Goal: Transaction & Acquisition: Purchase product/service

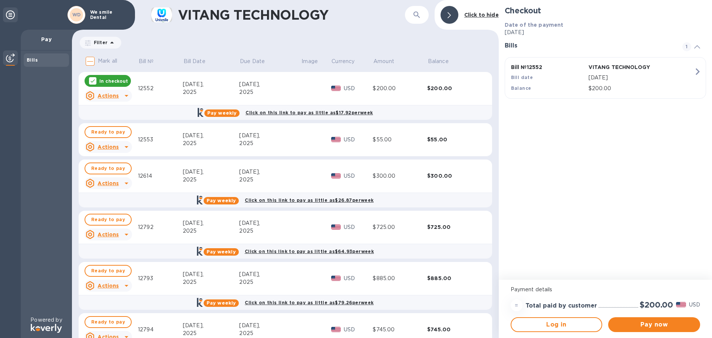
click at [145, 88] on div "12552" at bounding box center [160, 89] width 45 height 8
click at [148, 140] on div "12553" at bounding box center [160, 140] width 45 height 8
click at [529, 320] on button "Log in" at bounding box center [557, 324] width 92 height 15
click at [100, 132] on span "Ready to pay" at bounding box center [108, 132] width 34 height 9
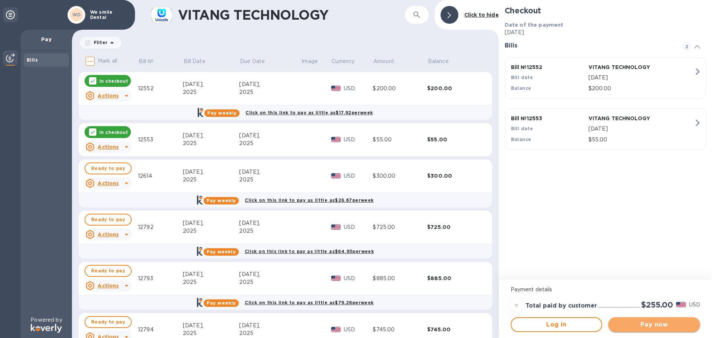
click at [652, 325] on span "Pay now" at bounding box center [654, 324] width 80 height 9
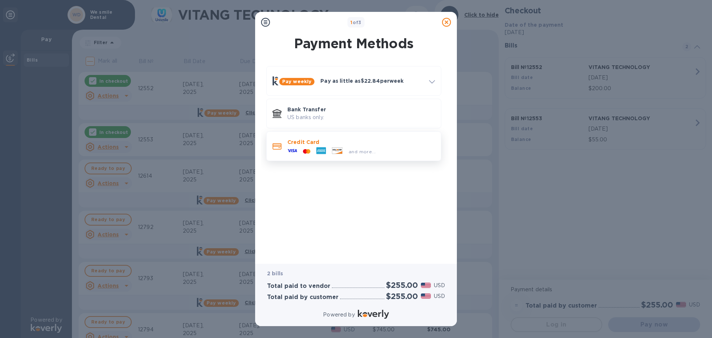
click at [297, 144] on p "Credit Card" at bounding box center [362, 141] width 148 height 7
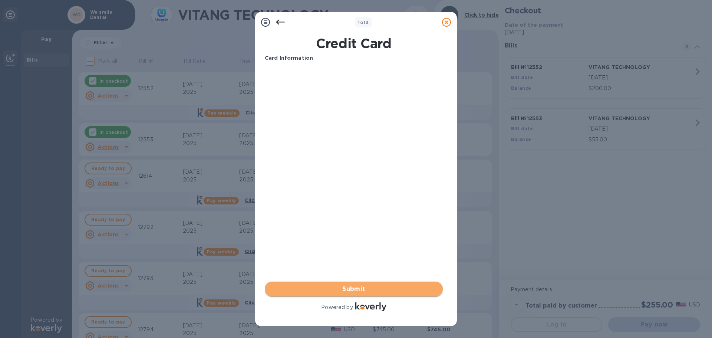
click at [358, 288] on span "Submit" at bounding box center [354, 289] width 166 height 9
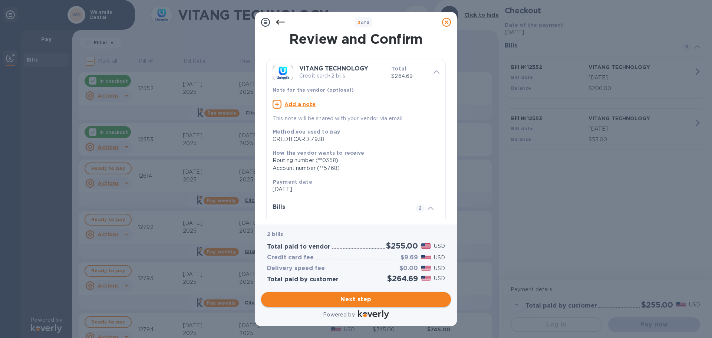
click at [355, 300] on span "Next step" at bounding box center [356, 299] width 178 height 9
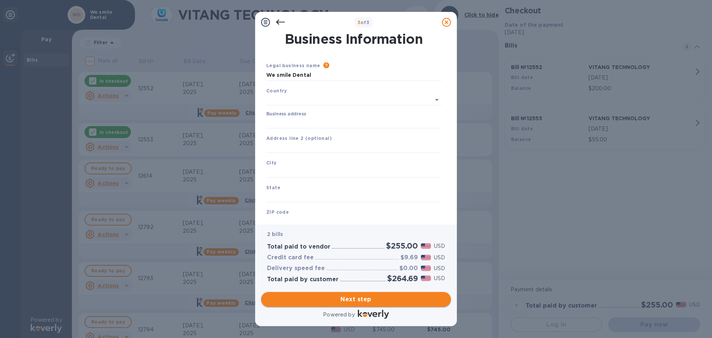
type input "[GEOGRAPHIC_DATA]"
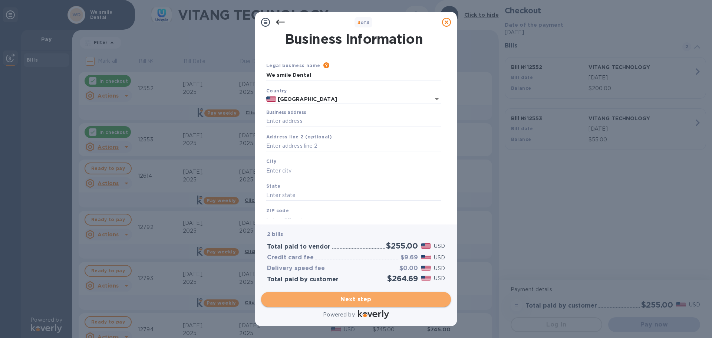
click at [355, 300] on span "Next step" at bounding box center [356, 299] width 178 height 9
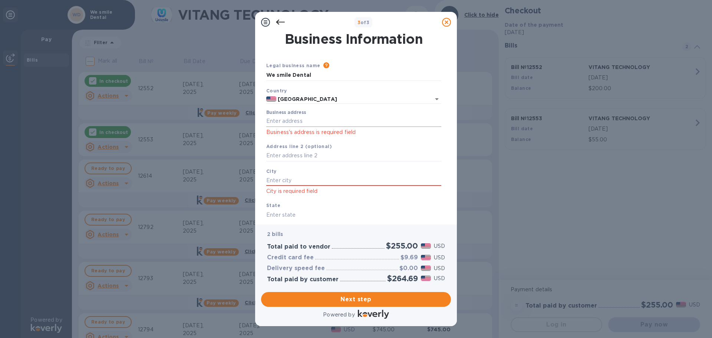
click at [279, 123] on input "Business address" at bounding box center [353, 121] width 175 height 11
type input "[STREET_ADDRESS]"
click at [286, 179] on input "text" at bounding box center [353, 180] width 175 height 11
type input "[GEOGRAPHIC_DATA]"
click at [282, 215] on input "text" at bounding box center [353, 214] width 175 height 11
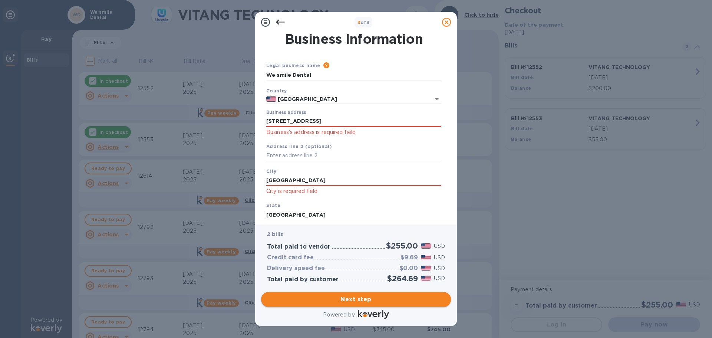
type input "[GEOGRAPHIC_DATA]"
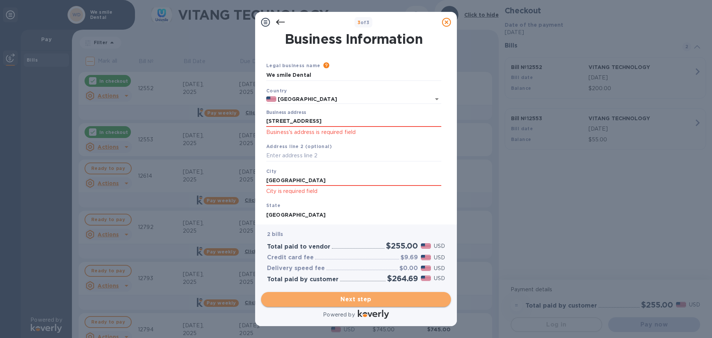
click at [337, 300] on span "Next step" at bounding box center [356, 299] width 178 height 9
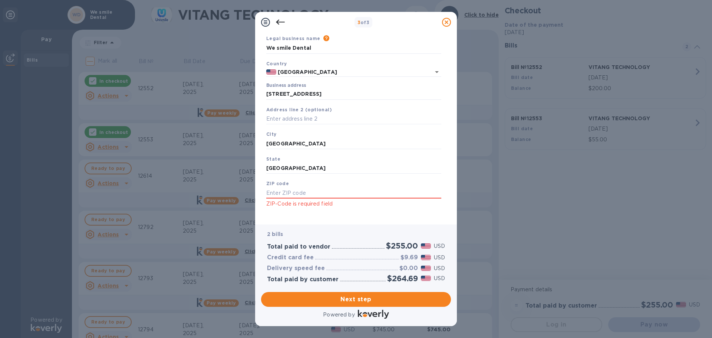
scroll to position [35, 0]
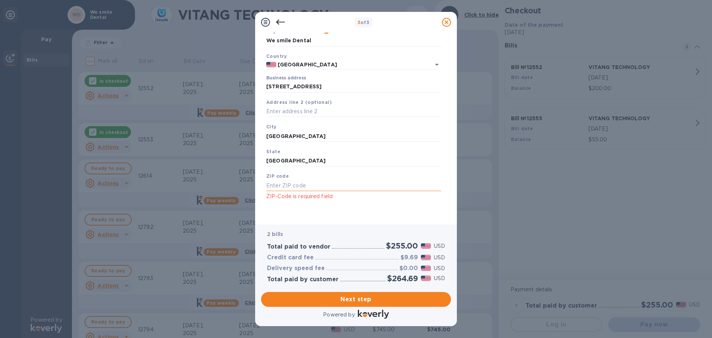
click at [310, 187] on input "text" at bounding box center [353, 185] width 175 height 11
type input "77036"
click at [339, 297] on span "Next step" at bounding box center [356, 299] width 178 height 9
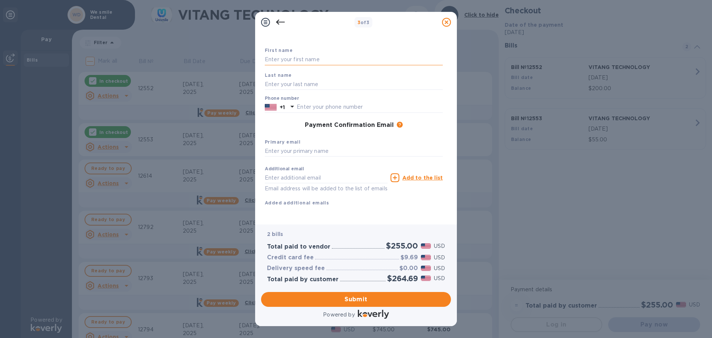
click at [296, 57] on input "text" at bounding box center [354, 59] width 178 height 11
type input "[PERSON_NAME]"
type input "7138981888"
type input "[EMAIL_ADDRESS][DOMAIN_NAME]"
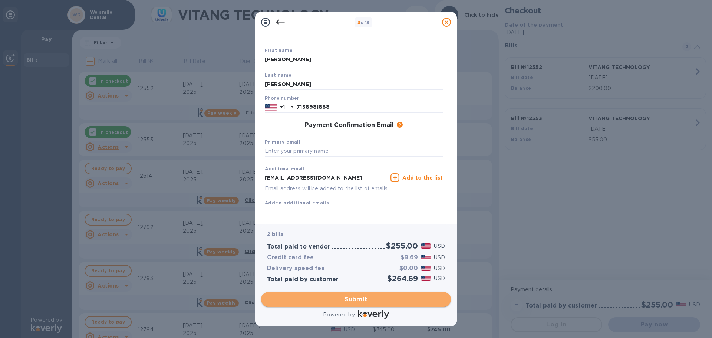
click at [365, 296] on span "Submit" at bounding box center [356, 299] width 178 height 9
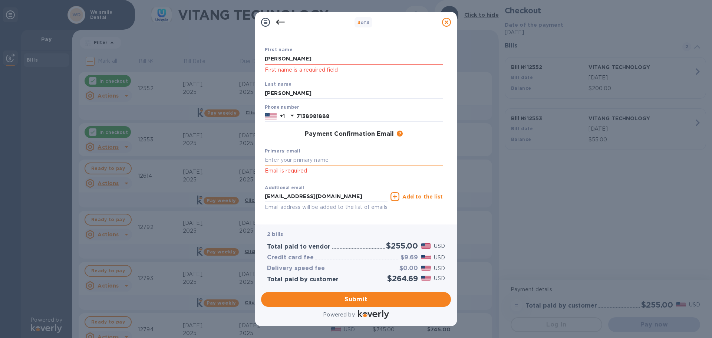
click at [286, 161] on input "text" at bounding box center [354, 160] width 178 height 11
click at [296, 159] on input "text" at bounding box center [354, 160] width 178 height 11
type input "[EMAIL_ADDRESS][DOMAIN_NAME]"
click at [508, 224] on div "3 of 3 Payment Contact Information First name [PERSON_NAME] First name is a req…" at bounding box center [356, 169] width 712 height 338
click at [368, 297] on span "Submit" at bounding box center [356, 299] width 178 height 9
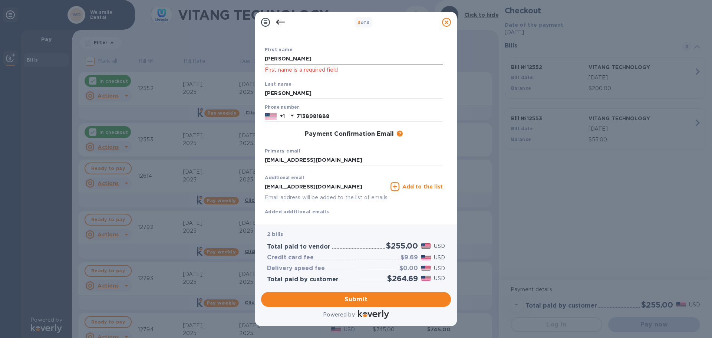
click at [266, 60] on input "[PERSON_NAME]" at bounding box center [354, 58] width 178 height 11
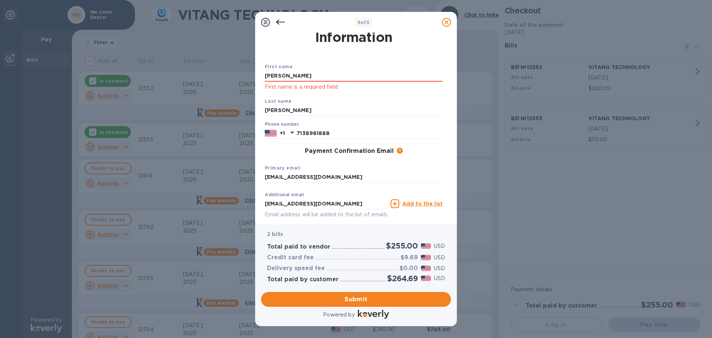
scroll to position [0, 0]
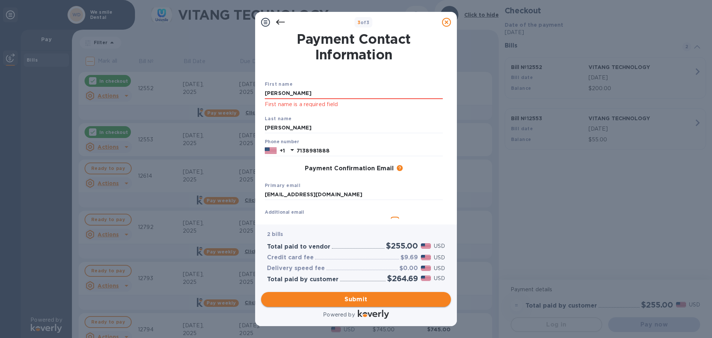
click at [358, 298] on span "Submit" at bounding box center [356, 299] width 178 height 9
click at [292, 95] on input "[PERSON_NAME]" at bounding box center [354, 93] width 178 height 11
type input "c"
type input "[PERSON_NAME]"
click at [421, 183] on div "Primary email [EMAIL_ADDRESS][DOMAIN_NAME]" at bounding box center [354, 190] width 184 height 25
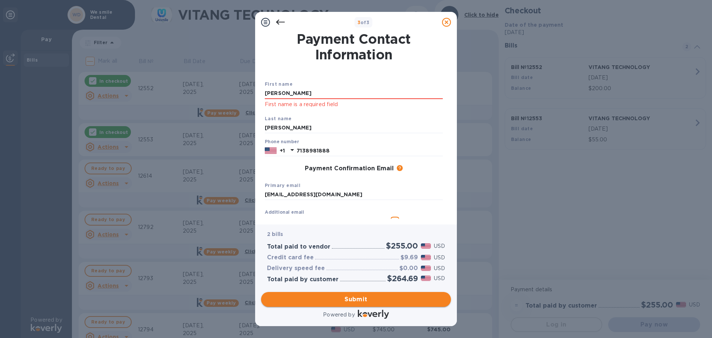
click at [352, 297] on span "Submit" at bounding box center [356, 299] width 178 height 9
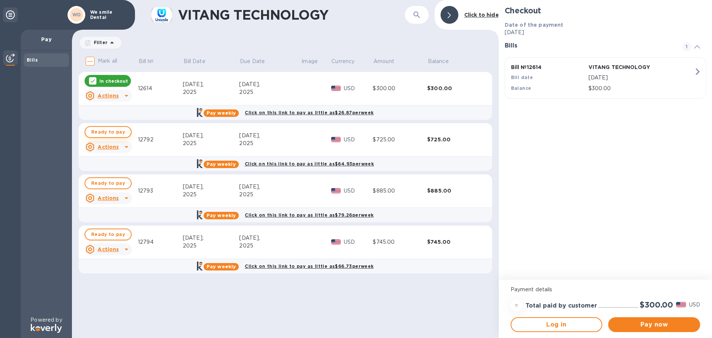
click at [118, 130] on span "Ready to pay" at bounding box center [108, 132] width 34 height 9
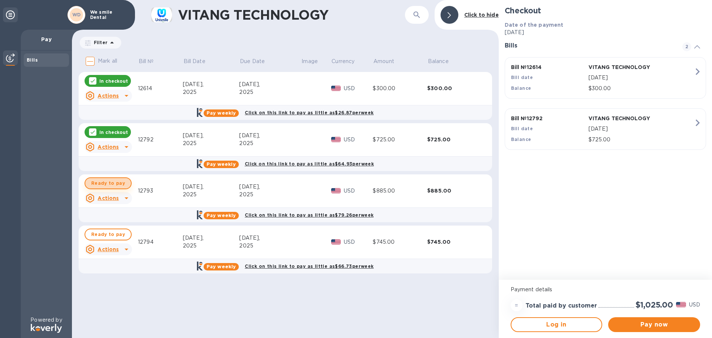
click at [117, 184] on span "Ready to pay" at bounding box center [108, 183] width 34 height 9
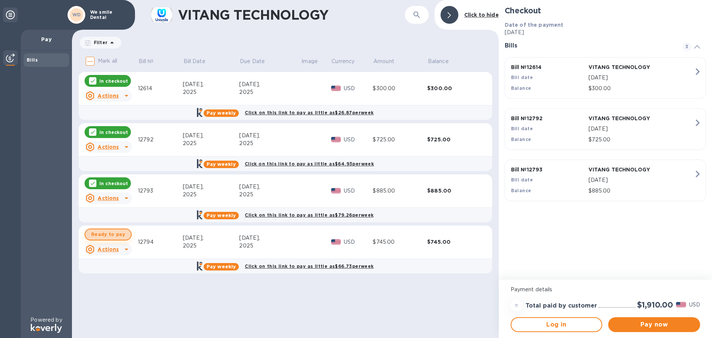
click at [112, 232] on span "Ready to pay" at bounding box center [108, 234] width 34 height 9
checkbox input "true"
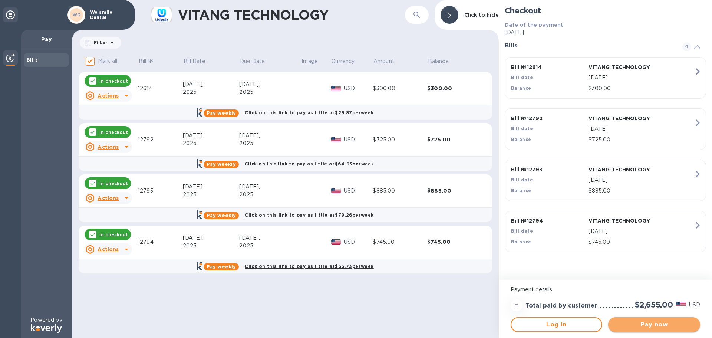
click at [641, 324] on span "Pay now" at bounding box center [654, 324] width 80 height 9
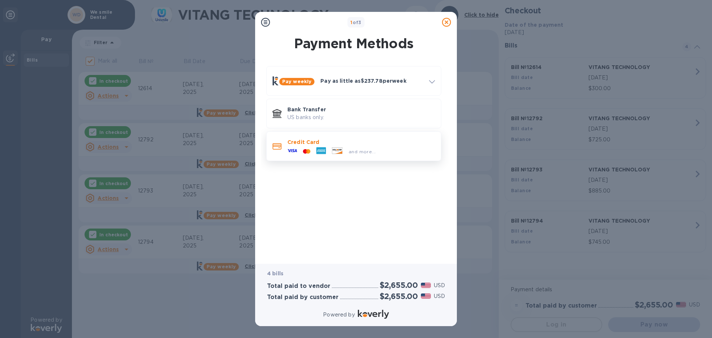
click at [298, 139] on p "Credit Card" at bounding box center [362, 141] width 148 height 7
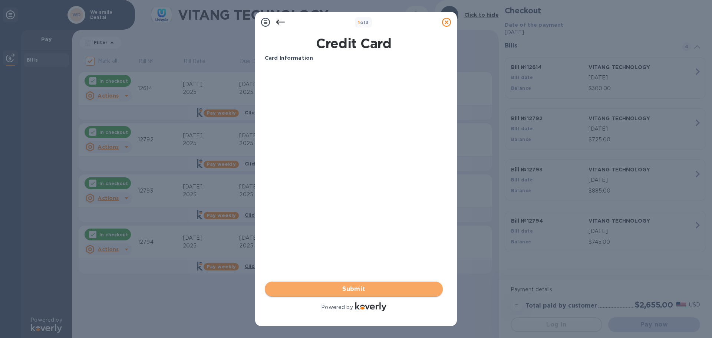
click at [360, 286] on span "Submit" at bounding box center [354, 289] width 166 height 9
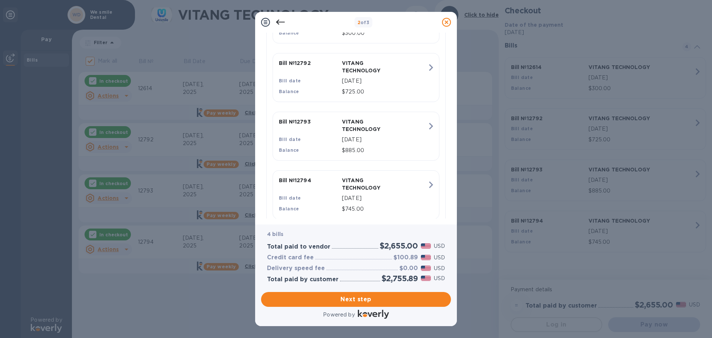
scroll to position [244, 0]
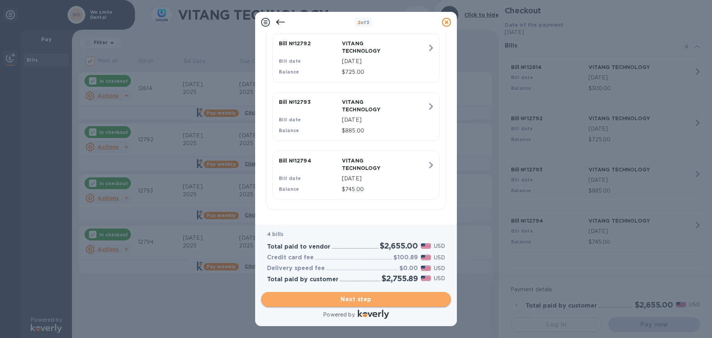
click at [345, 299] on span "Next step" at bounding box center [356, 299] width 178 height 9
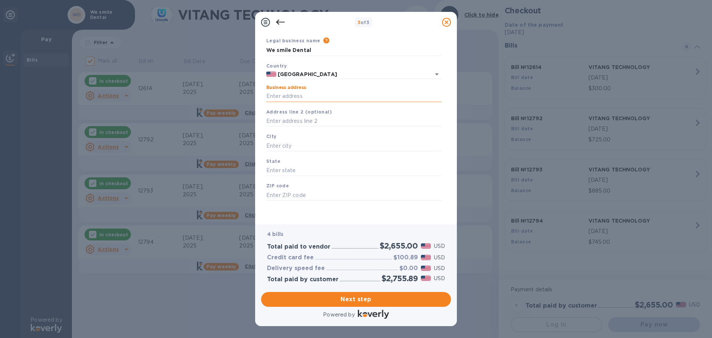
click at [294, 94] on input "Business address" at bounding box center [353, 96] width 175 height 11
type input "[STREET_ADDRESS]"
click at [299, 142] on input "text" at bounding box center [353, 145] width 175 height 11
type input "[GEOGRAPHIC_DATA]"
click at [274, 171] on input "text" at bounding box center [353, 170] width 175 height 11
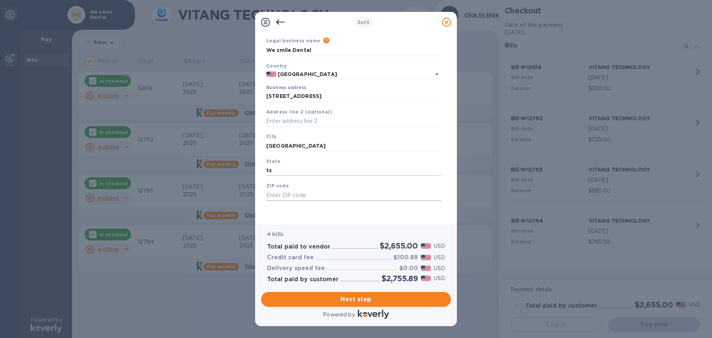
type input "tx"
click at [278, 193] on input "text" at bounding box center [353, 195] width 175 height 11
type input "77036"
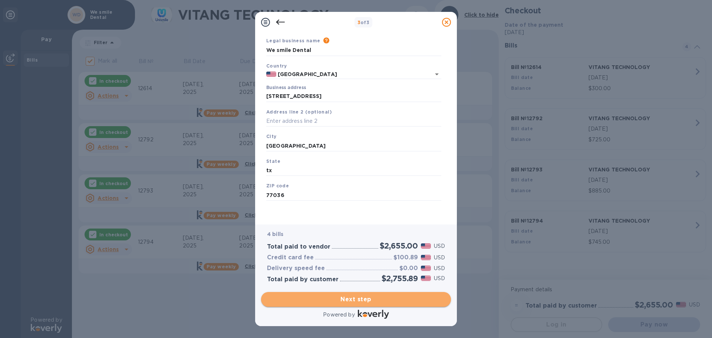
click at [340, 296] on span "Next step" at bounding box center [356, 299] width 178 height 9
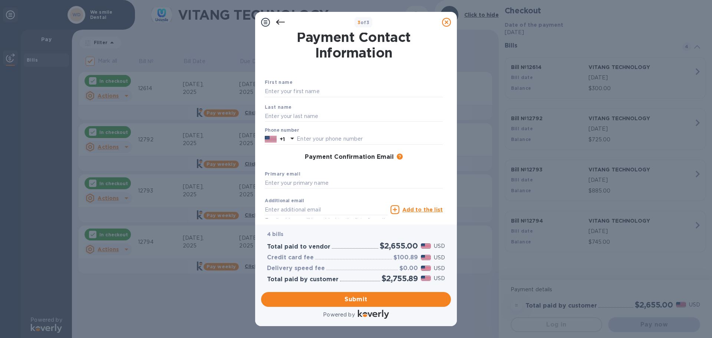
scroll to position [0, 0]
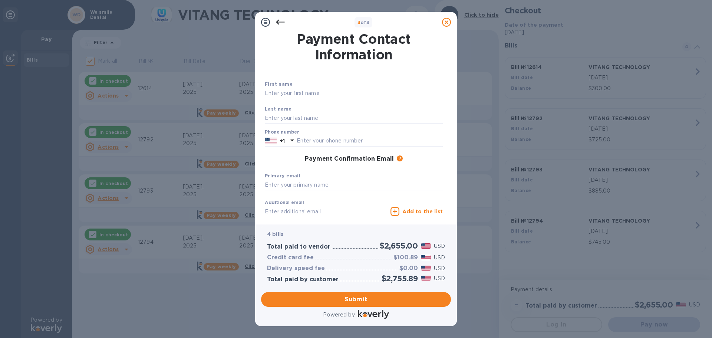
click at [290, 91] on input "text" at bounding box center [354, 93] width 178 height 11
type input "[PERSON_NAME]"
type input "7138981888"
type input "[EMAIL_ADDRESS][DOMAIN_NAME]"
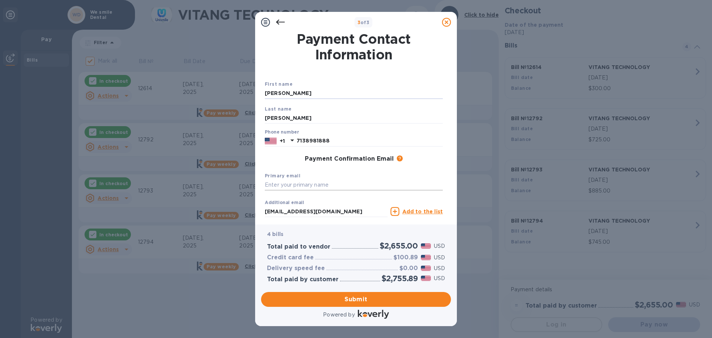
click at [303, 184] on input "text" at bounding box center [354, 185] width 178 height 11
type input "[EMAIL_ADDRESS][DOMAIN_NAME]"
drag, startPoint x: 452, startPoint y: 157, endPoint x: 460, endPoint y: 181, distance: 25.3
click at [460, 181] on div "3 of 3 Payment Contact Information First name [PERSON_NAME] Last name [PERSON_N…" at bounding box center [356, 169] width 712 height 338
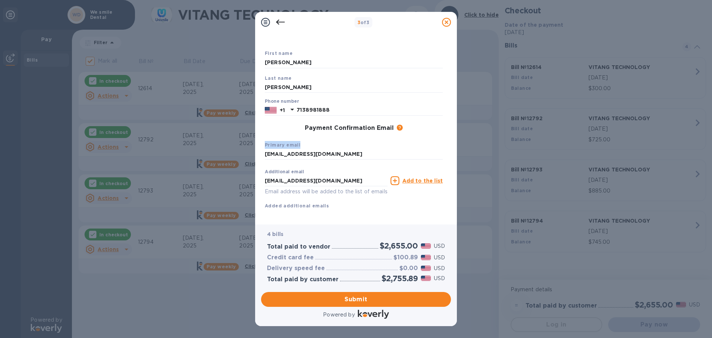
scroll to position [42, 0]
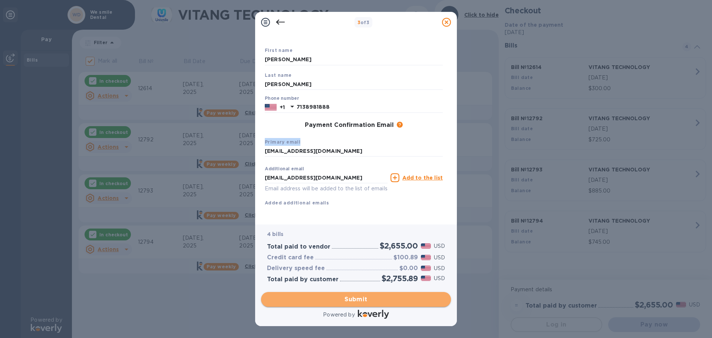
click at [348, 299] on span "Submit" at bounding box center [356, 299] width 178 height 9
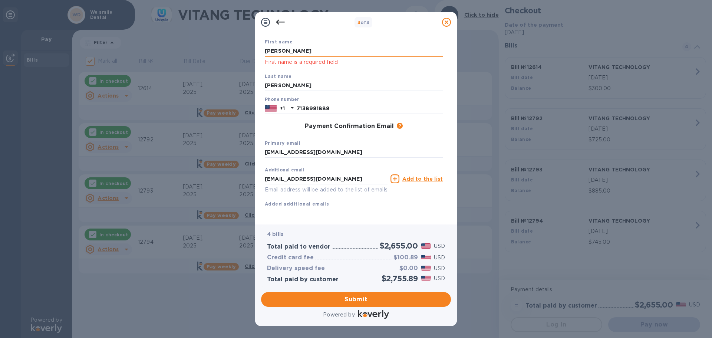
click at [289, 51] on input "[PERSON_NAME]" at bounding box center [354, 51] width 178 height 11
type input "c"
type input "[PERSON_NAME]"
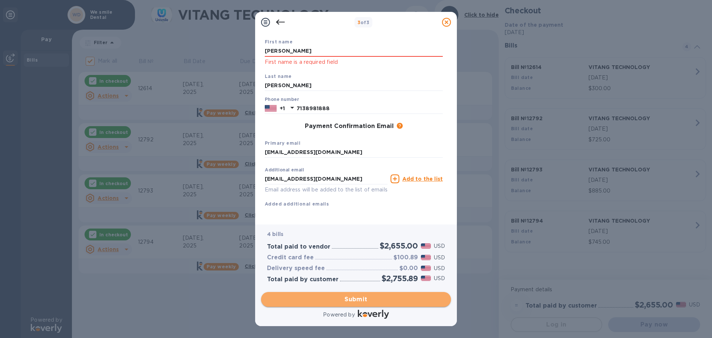
click at [348, 299] on span "Submit" at bounding box center [356, 299] width 178 height 9
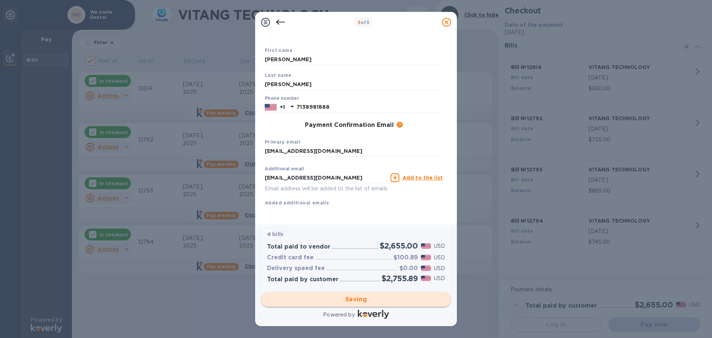
checkbox input "false"
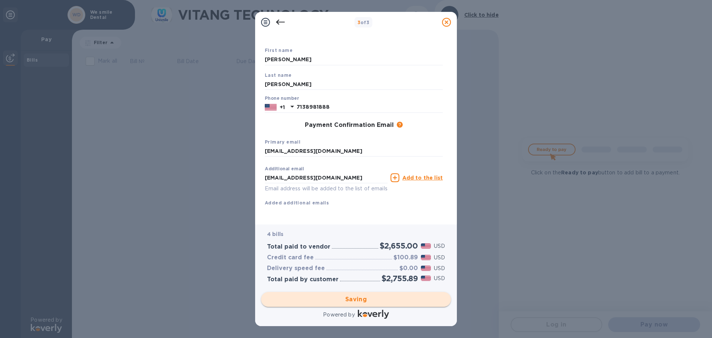
scroll to position [0, 0]
